Goal: Browse casually: Explore the website without a specific task or goal

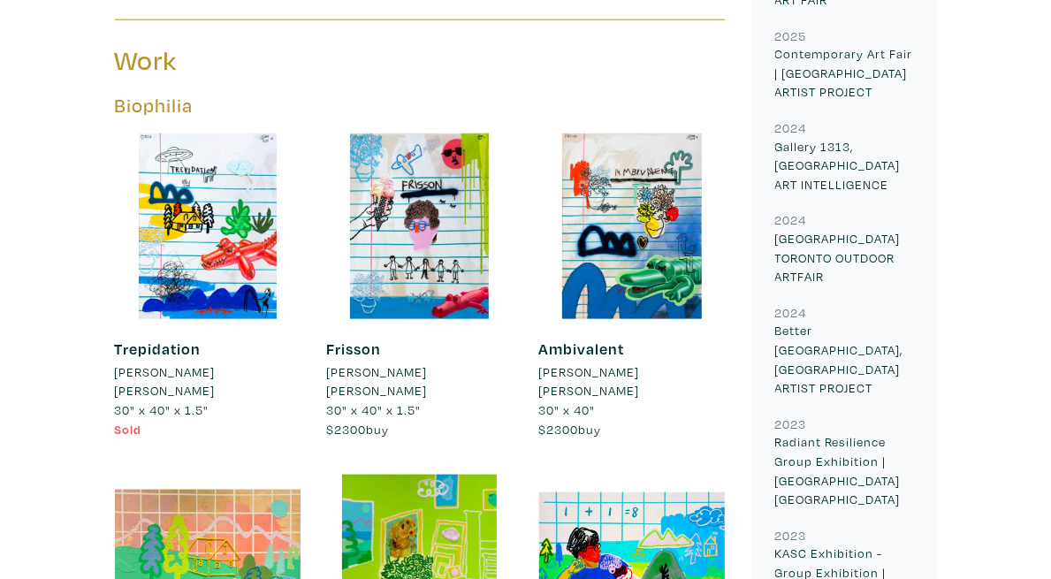
scroll to position [827, 0]
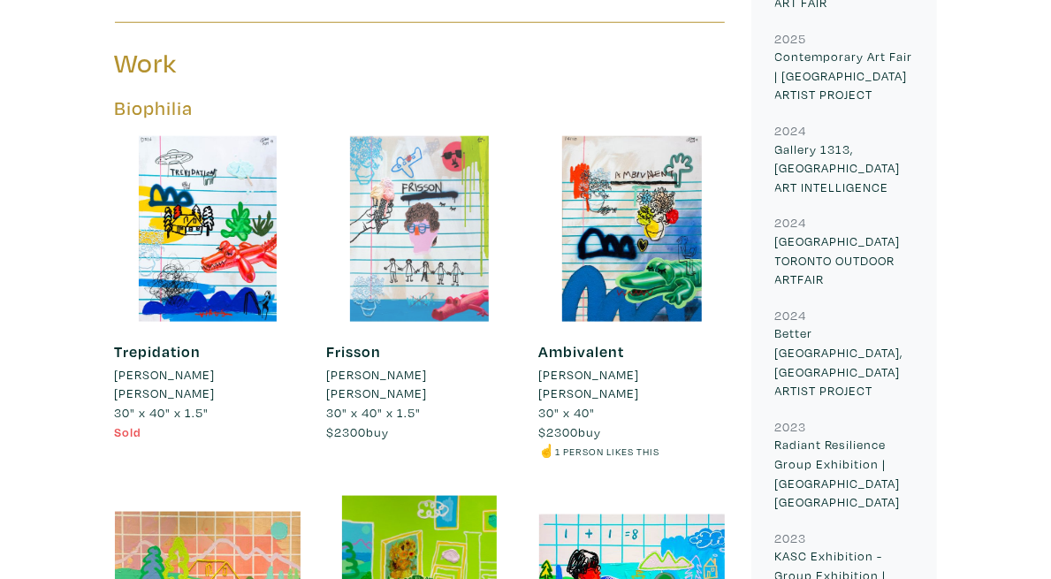
click at [419, 136] on div at bounding box center [420, 229] width 186 height 186
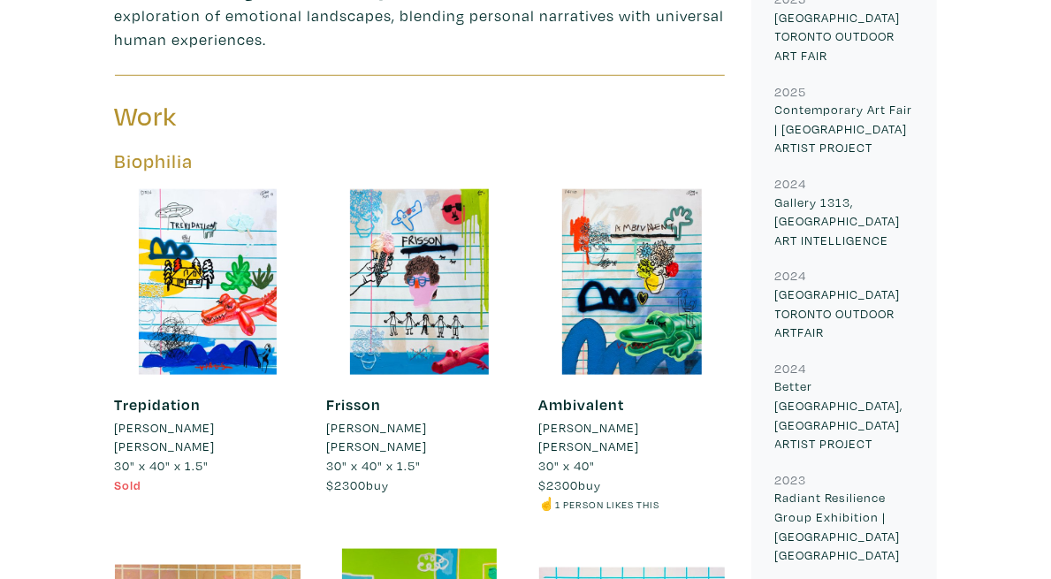
scroll to position [751, 0]
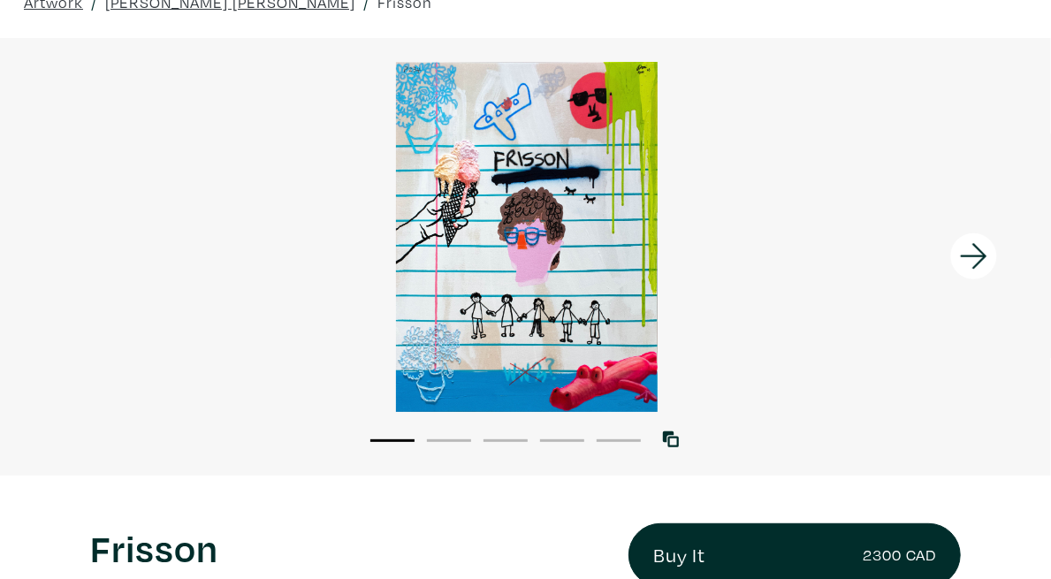
scroll to position [103, 0]
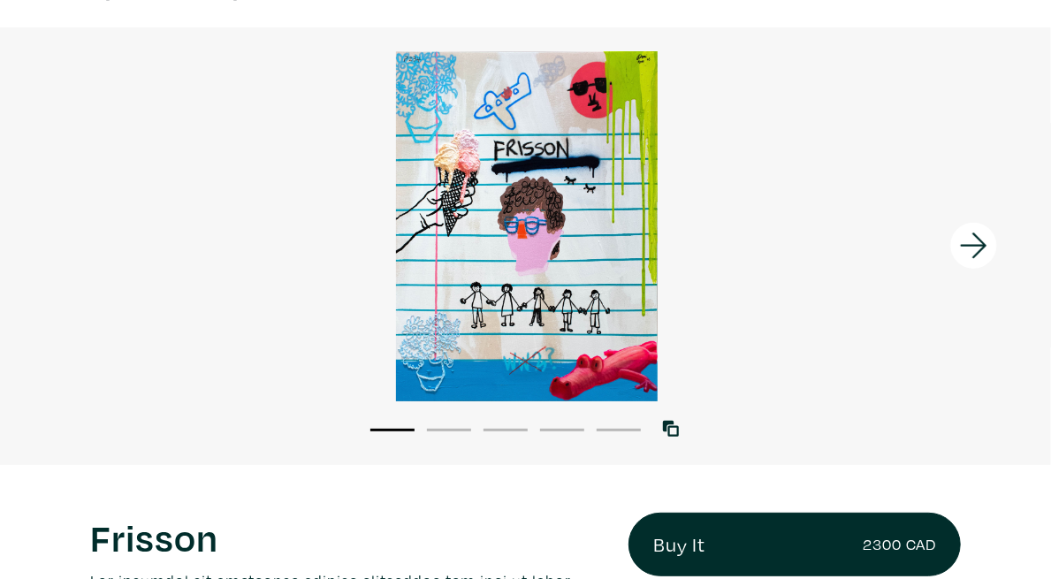
click at [983, 246] on icon at bounding box center [973, 246] width 27 height 26
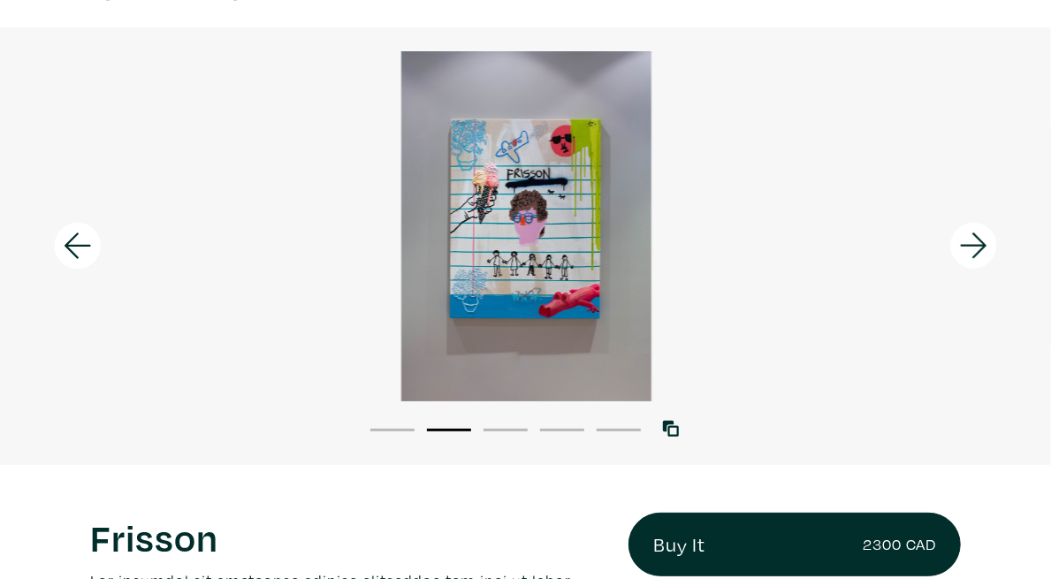
click at [983, 246] on icon at bounding box center [973, 246] width 27 height 26
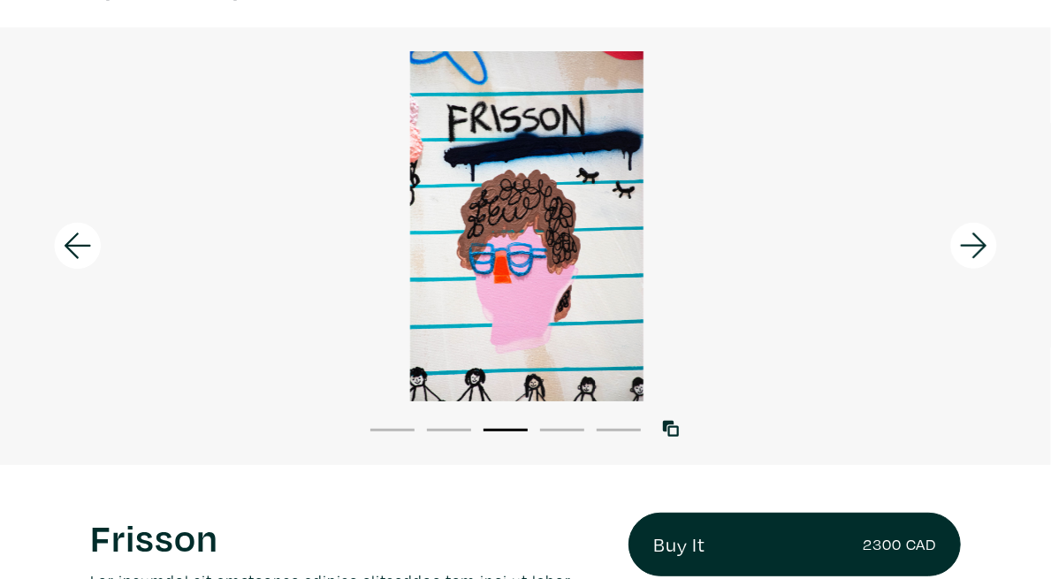
click at [983, 246] on icon at bounding box center [973, 246] width 27 height 26
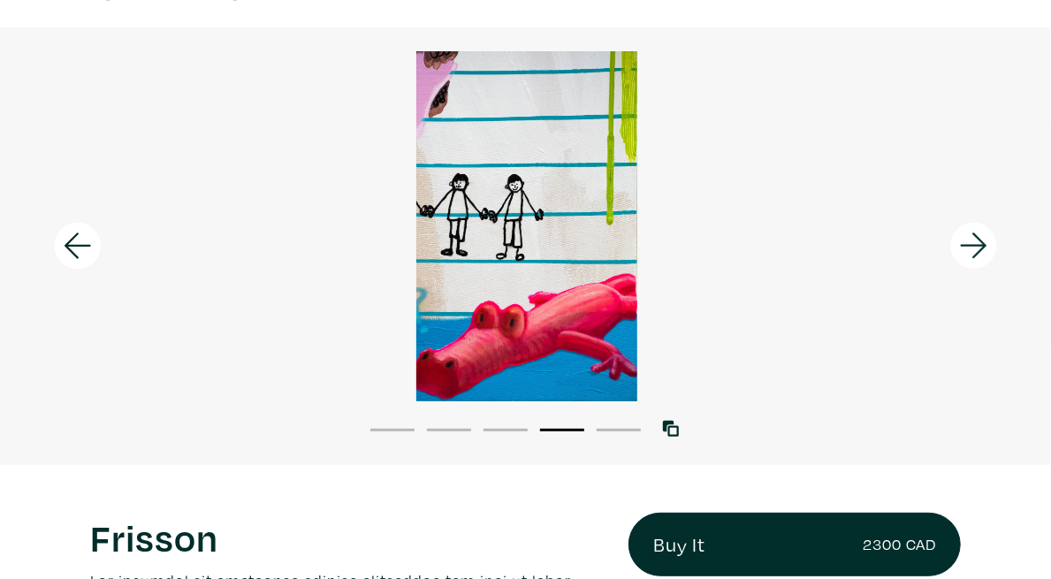
click at [983, 246] on icon at bounding box center [973, 246] width 27 height 26
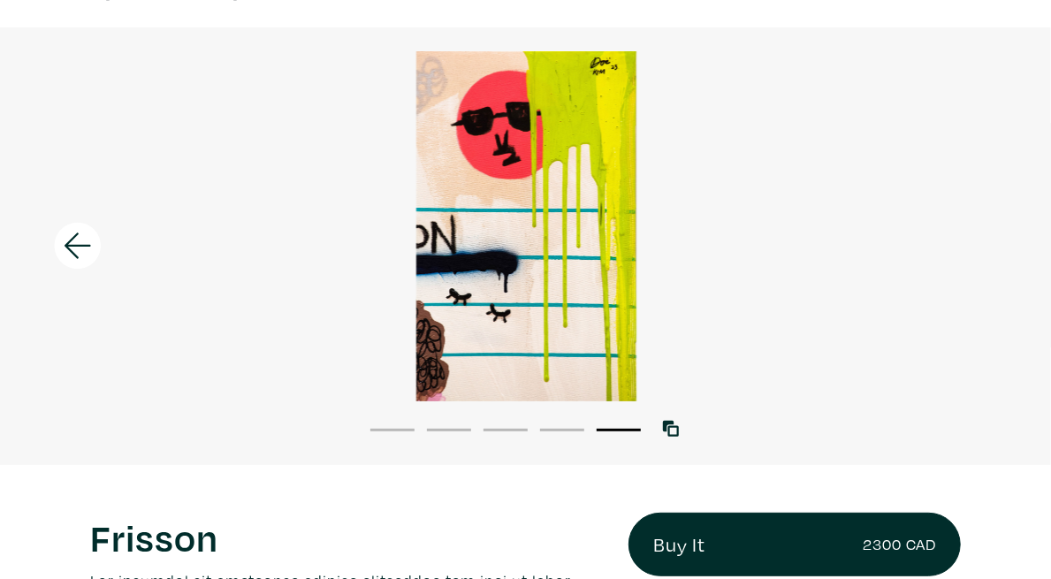
click at [983, 246] on div at bounding box center [526, 226] width 1051 height 350
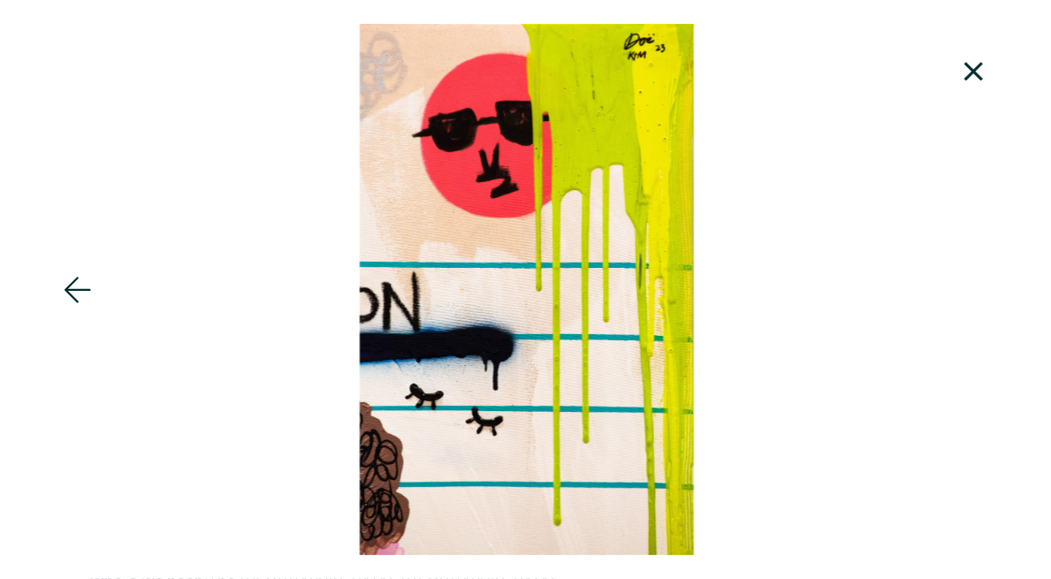
click at [980, 66] on icon at bounding box center [974, 72] width 60 height 48
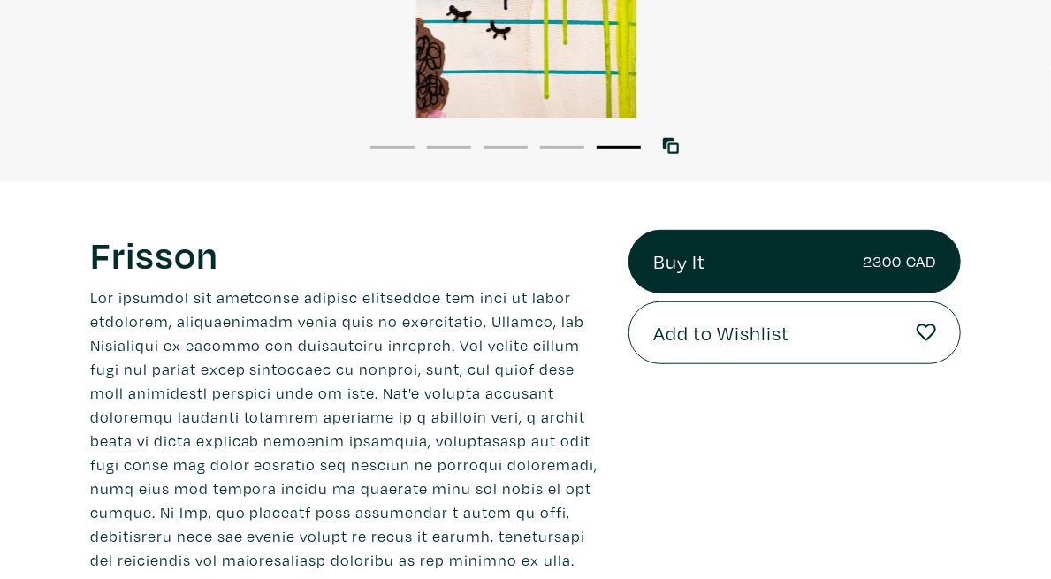
scroll to position [0, 0]
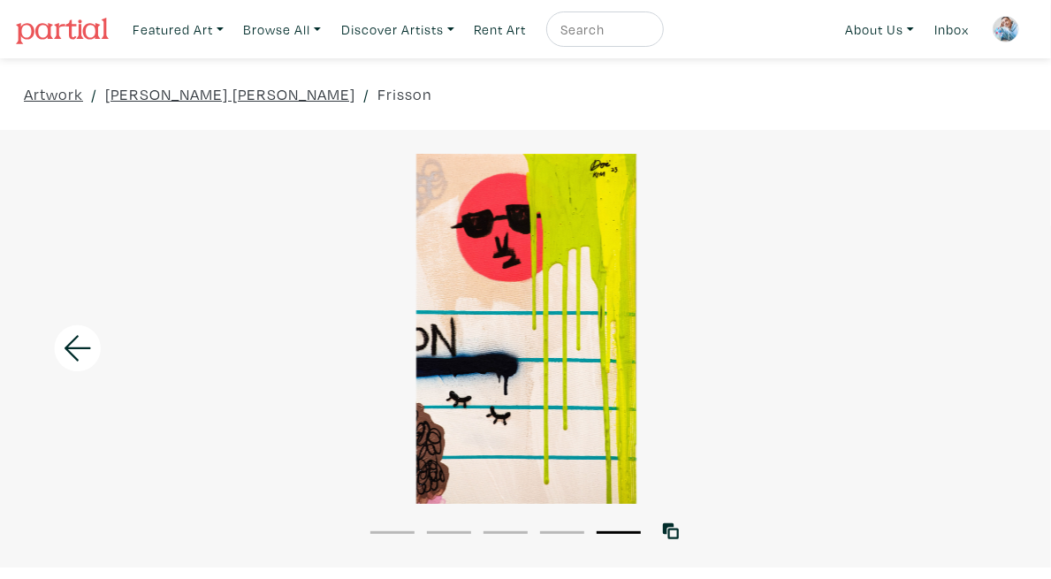
click at [72, 358] on icon at bounding box center [78, 348] width 60 height 48
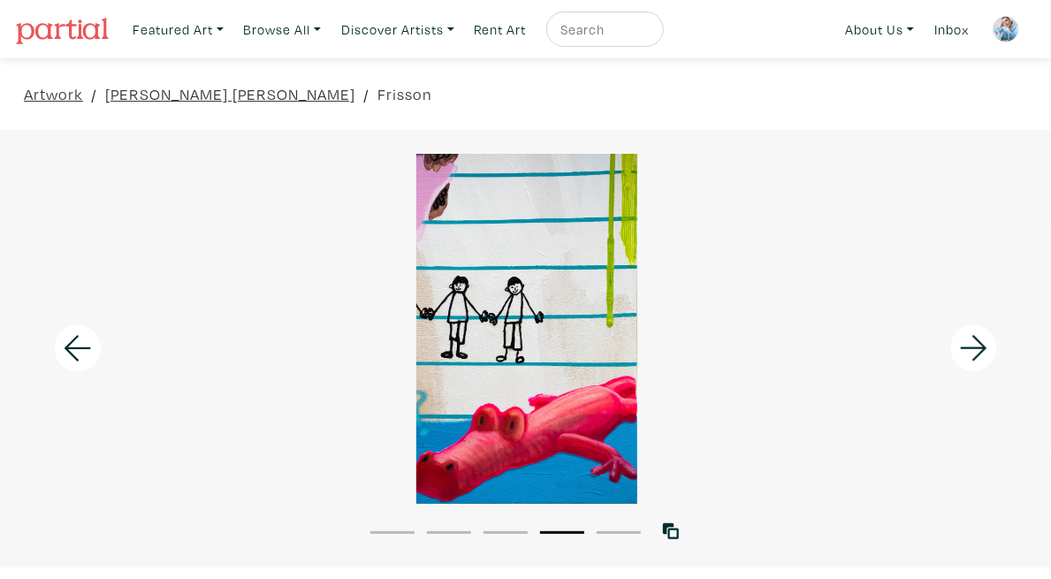
click at [72, 358] on icon at bounding box center [78, 348] width 60 height 48
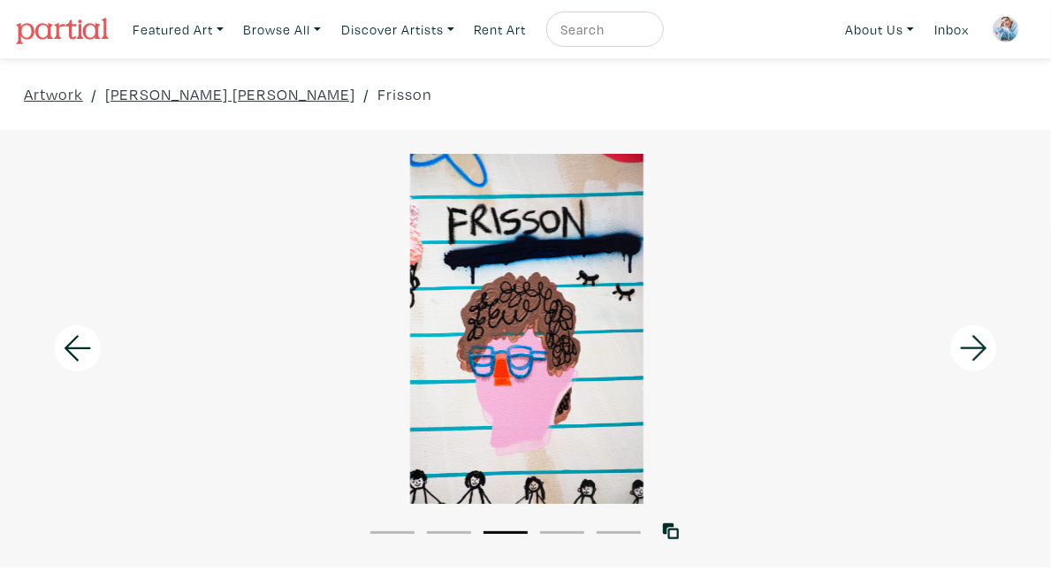
click at [72, 358] on icon at bounding box center [78, 348] width 60 height 48
